Goal: Transaction & Acquisition: Book appointment/travel/reservation

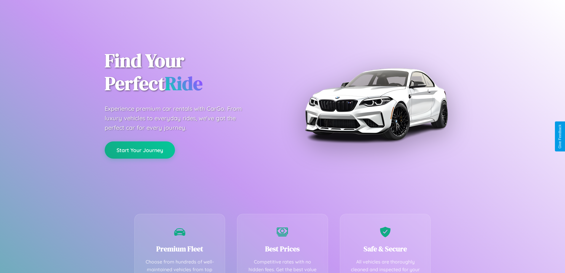
scroll to position [173, 0]
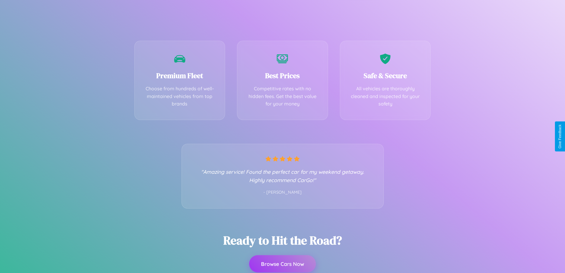
click at [282, 263] on button "Browse Cars Now" at bounding box center [282, 263] width 67 height 17
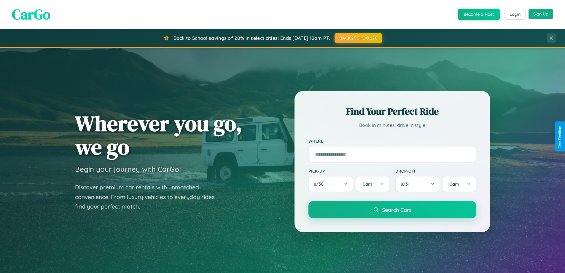
click at [541, 14] on button "Sign Up" at bounding box center [541, 14] width 25 height 10
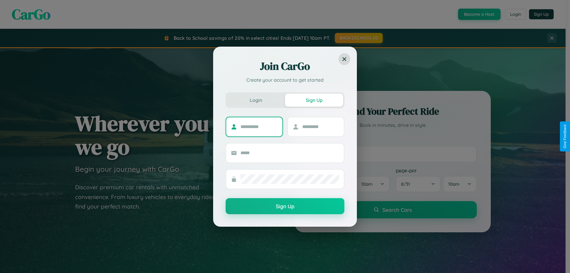
click at [259, 126] on input "text" at bounding box center [258, 126] width 37 height 9
type input "******"
click at [320, 126] on input "text" at bounding box center [320, 126] width 37 height 9
type input "*****"
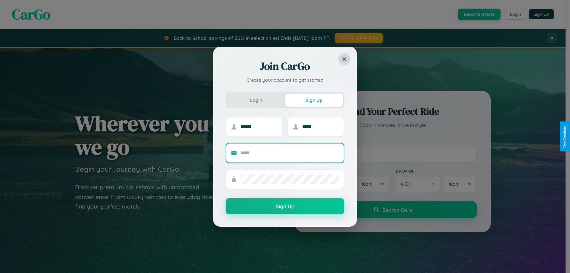
click at [290, 152] on input "text" at bounding box center [289, 152] width 98 height 9
type input "**********"
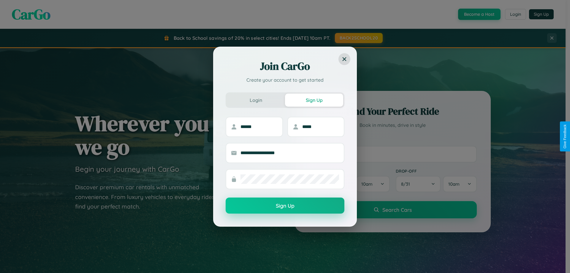
click at [285, 206] on button "Sign Up" at bounding box center [284, 205] width 119 height 16
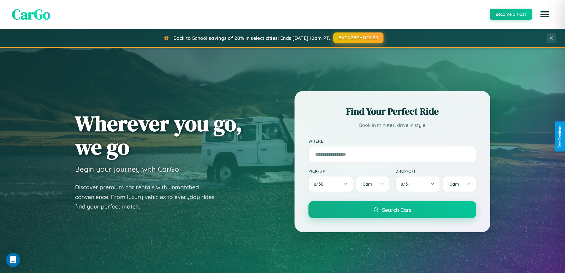
click at [358, 38] on button "BACK2SCHOOL20" at bounding box center [358, 37] width 50 height 11
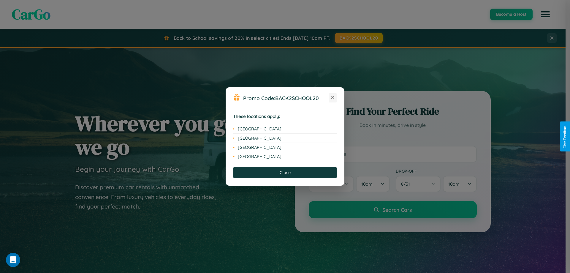
click at [333, 98] on icon at bounding box center [332, 97] width 3 height 3
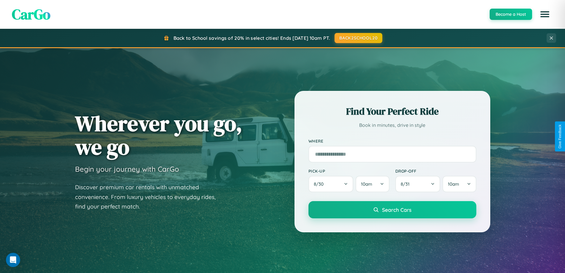
scroll to position [256, 0]
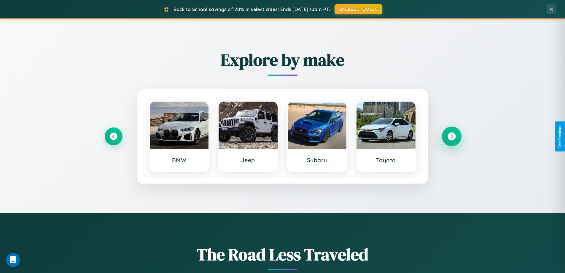
click at [452, 136] on icon at bounding box center [452, 136] width 8 height 8
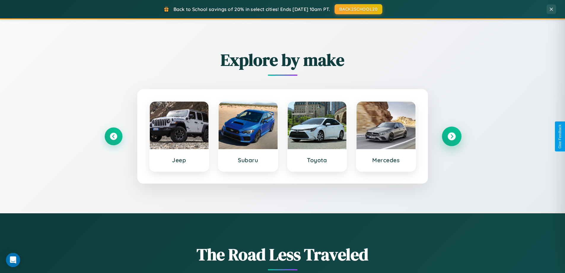
click at [452, 136] on icon at bounding box center [452, 136] width 8 height 8
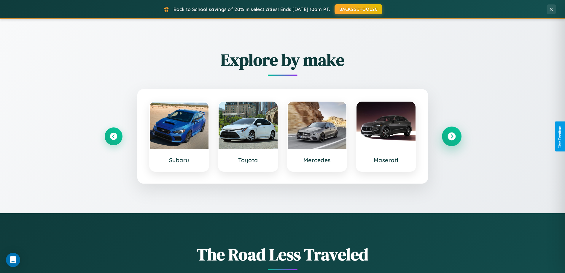
click at [452, 136] on icon at bounding box center [452, 136] width 8 height 8
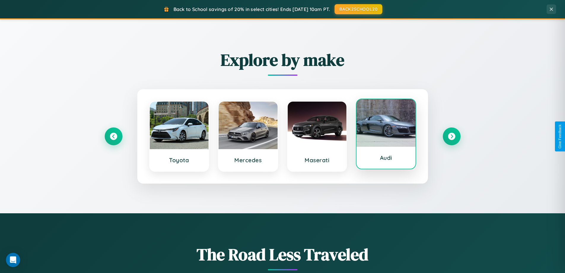
click at [386, 134] on div at bounding box center [386, 122] width 59 height 47
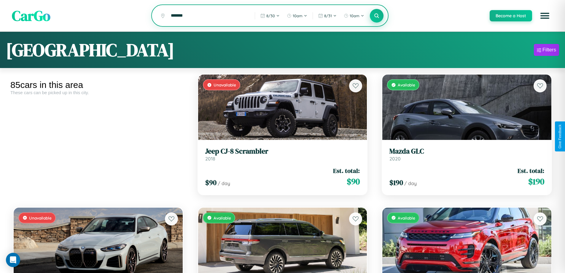
click at [376, 16] on icon at bounding box center [377, 16] width 6 height 6
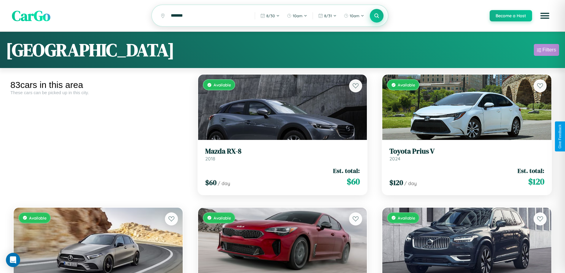
click at [546, 51] on div "Filters" at bounding box center [550, 50] width 14 height 6
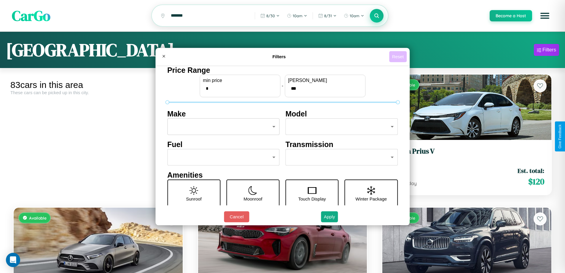
click at [399, 56] on button "Reset" at bounding box center [398, 56] width 18 height 11
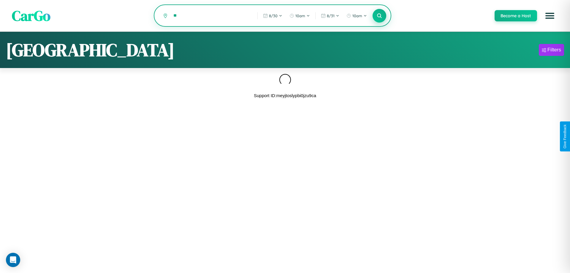
type input "*"
type input "**********"
click at [379, 16] on icon at bounding box center [379, 16] width 6 height 6
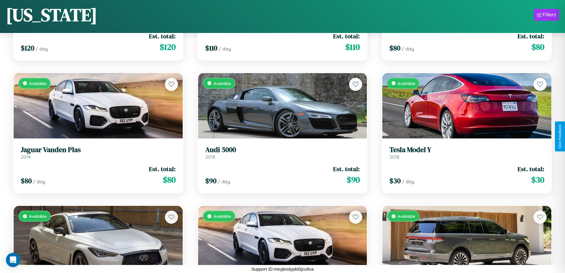
scroll to position [3272, 0]
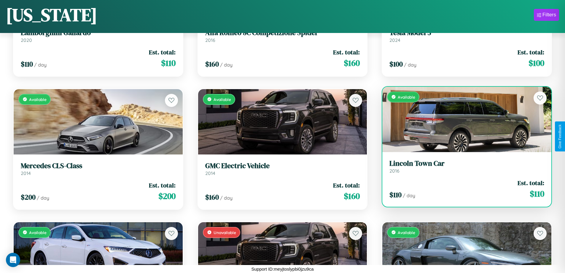
click at [463, 168] on link "Lincoln Town Car 2016" at bounding box center [467, 166] width 155 height 15
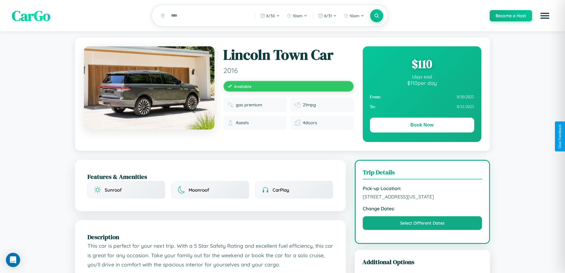
click at [422, 65] on div "$ 110" at bounding box center [422, 64] width 104 height 16
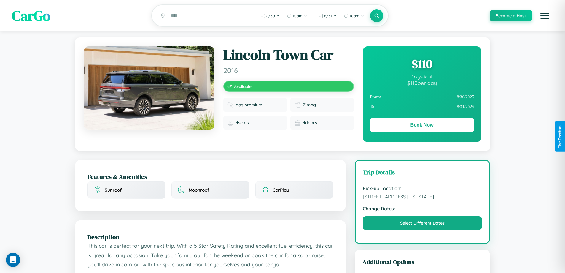
click at [422, 65] on div "$ 110" at bounding box center [422, 64] width 104 height 16
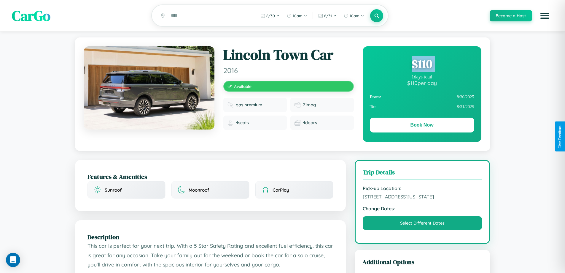
click at [422, 65] on div "$ 110" at bounding box center [422, 64] width 104 height 16
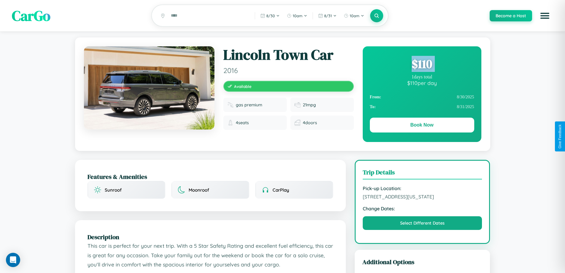
click at [422, 65] on div "$ 110" at bounding box center [422, 64] width 104 height 16
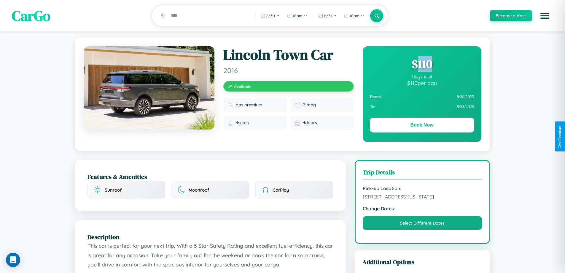
click at [422, 65] on div "$ 110" at bounding box center [422, 64] width 104 height 16
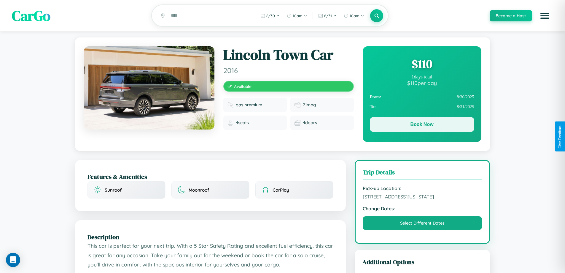
click at [422, 125] on button "Book Now" at bounding box center [422, 124] width 104 height 15
